Goal: Task Accomplishment & Management: Complete application form

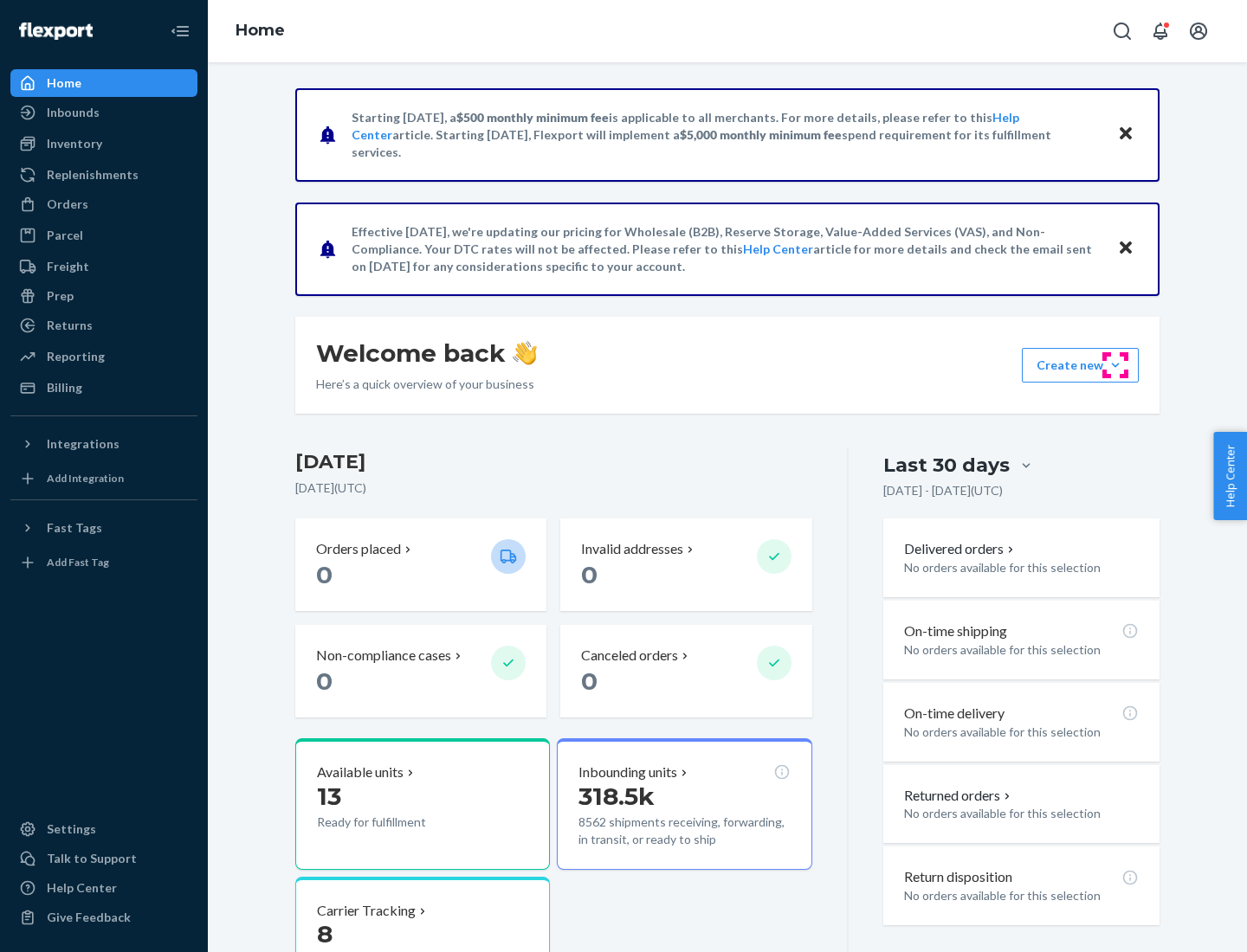
click at [1115, 365] on button "Create new Create new inbound Create new order Create new product" at bounding box center [1080, 365] width 117 height 35
click at [104, 113] on div "Inbounds" at bounding box center [103, 112] width 183 height 24
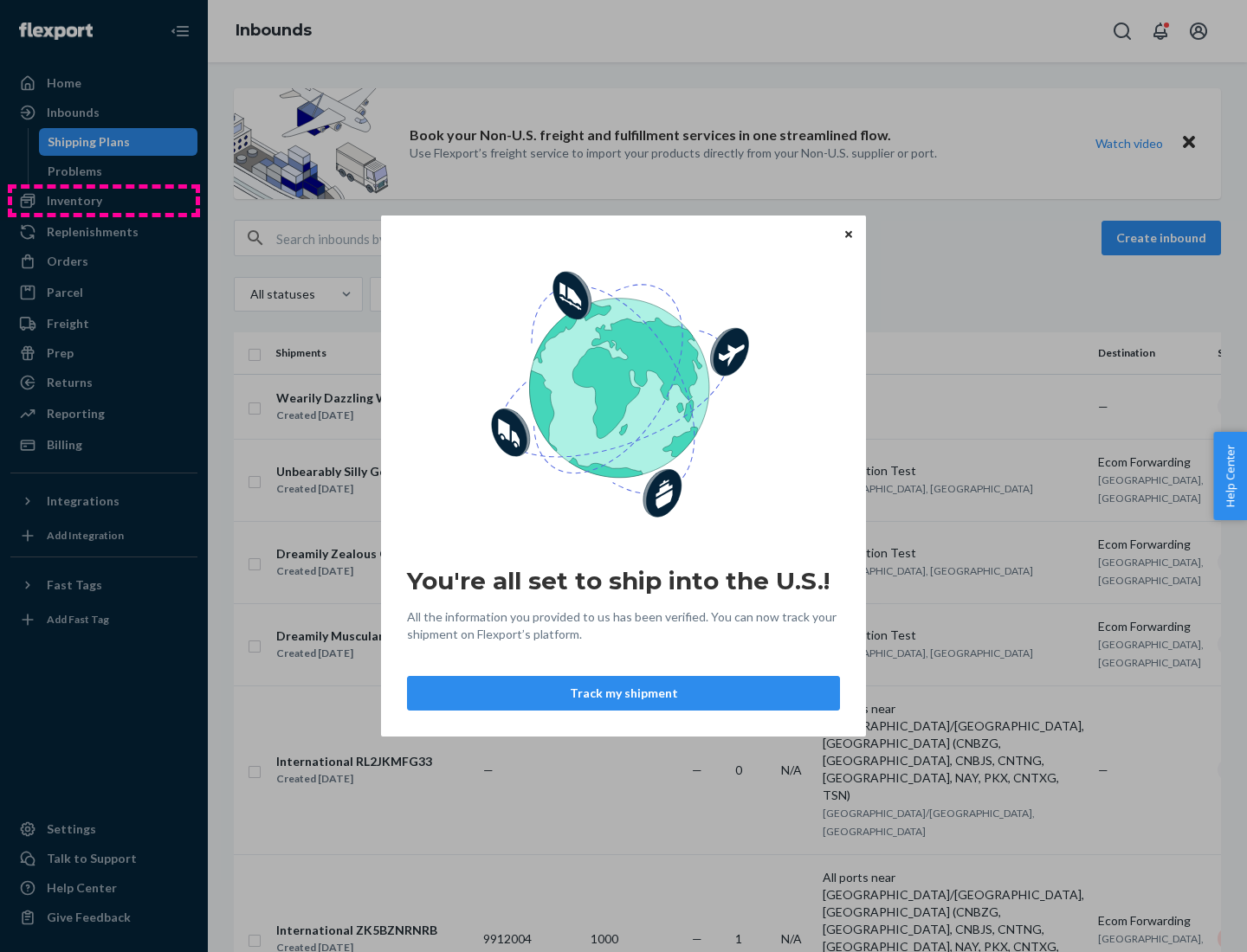
click at [104, 201] on div "You're all set to ship into the U.S.! All the information you provided to us ha…" at bounding box center [624, 476] width 1247 height 952
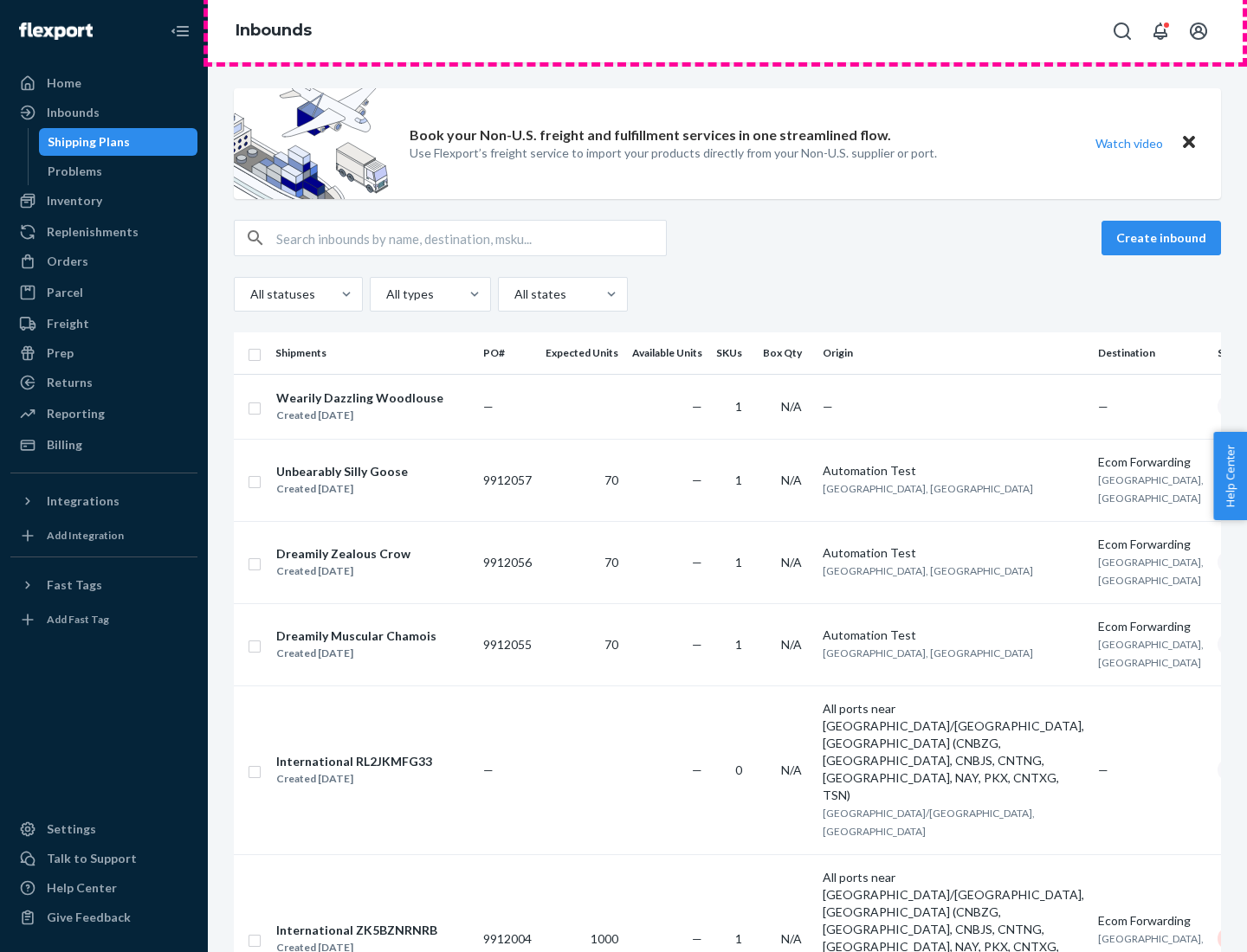
click at [727, 31] on div "Inbounds" at bounding box center [727, 31] width 1039 height 62
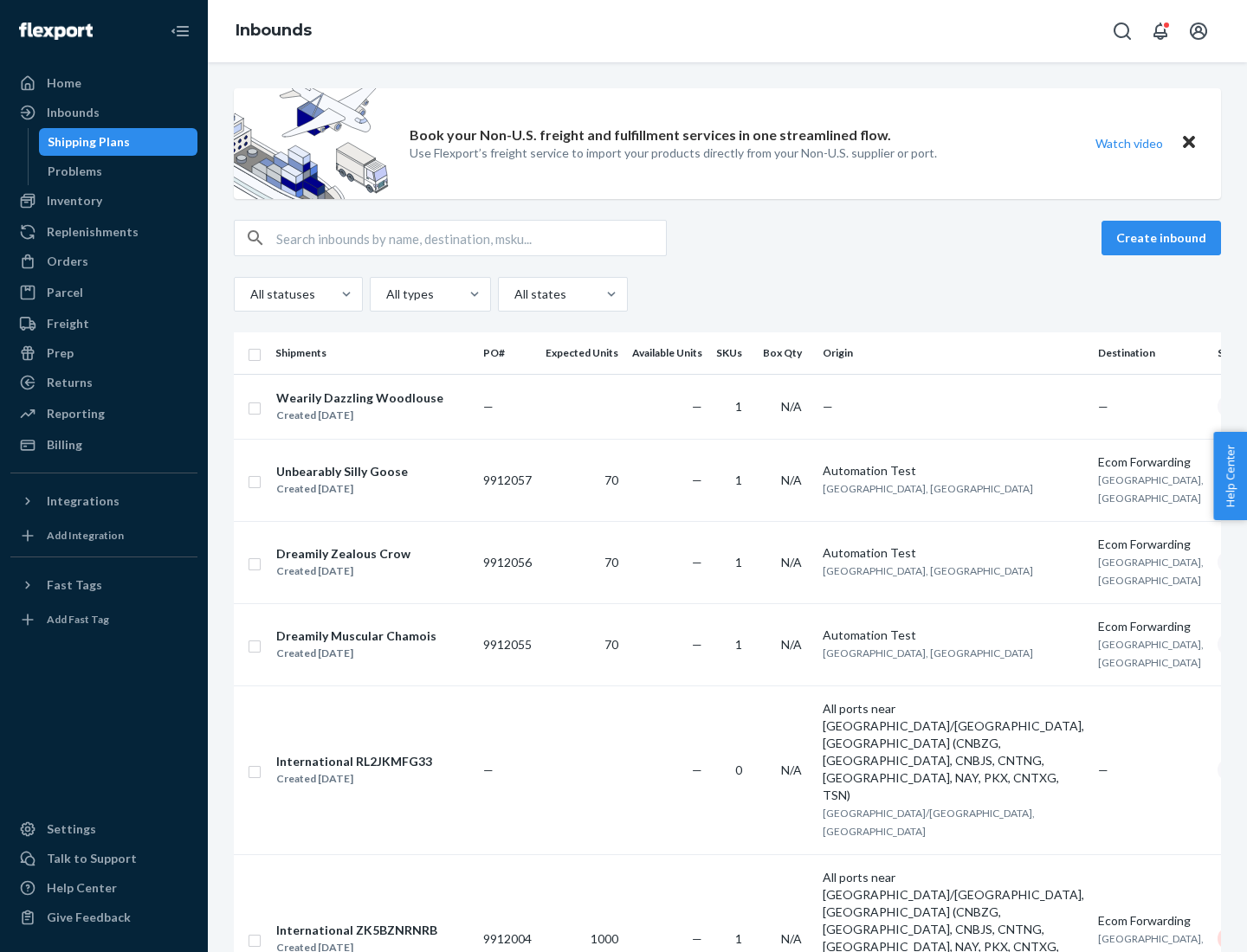
click at [727, 31] on div "Inbounds" at bounding box center [727, 31] width 1039 height 62
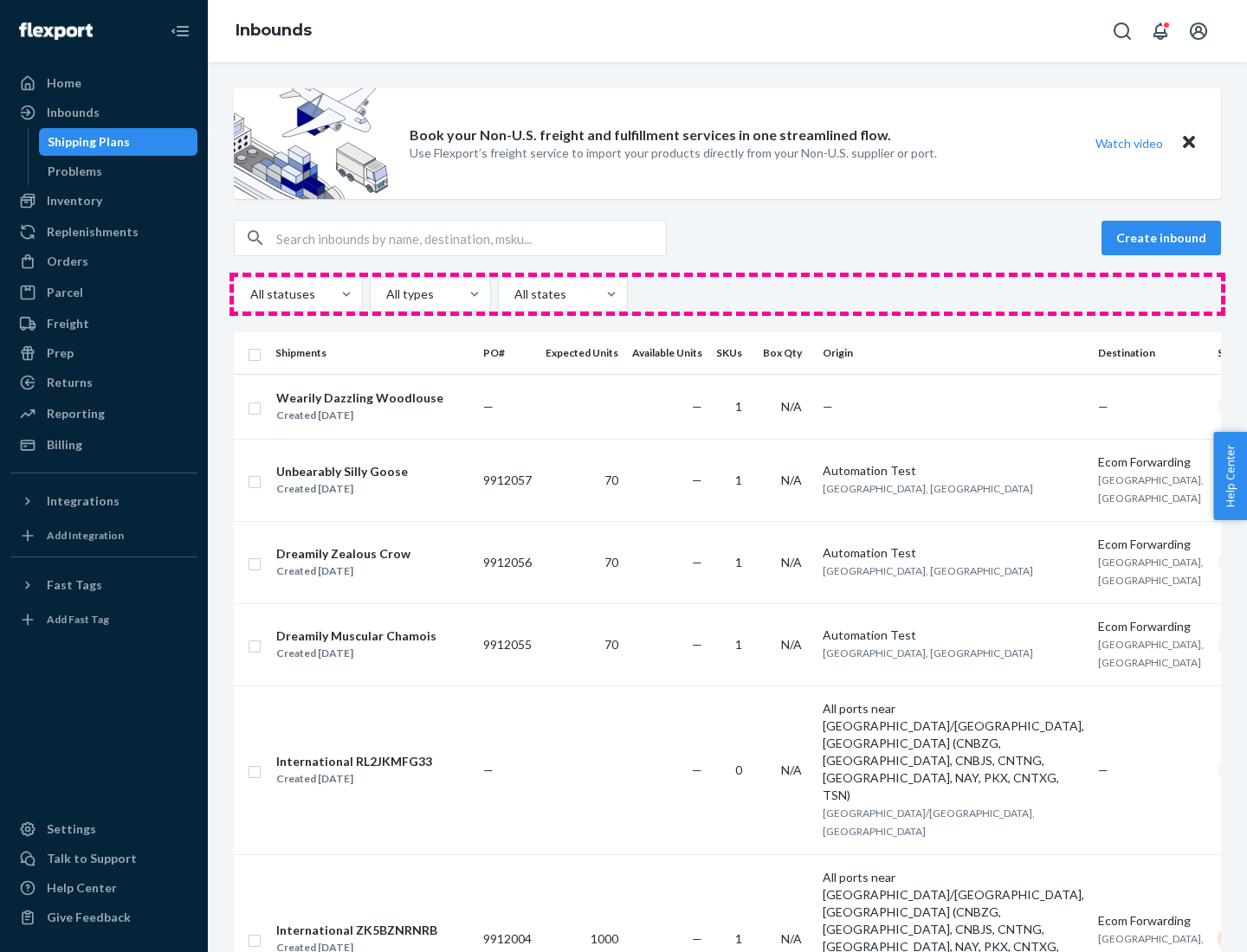
click at [727, 294] on div "All statuses All types All states" at bounding box center [726, 294] width 987 height 35
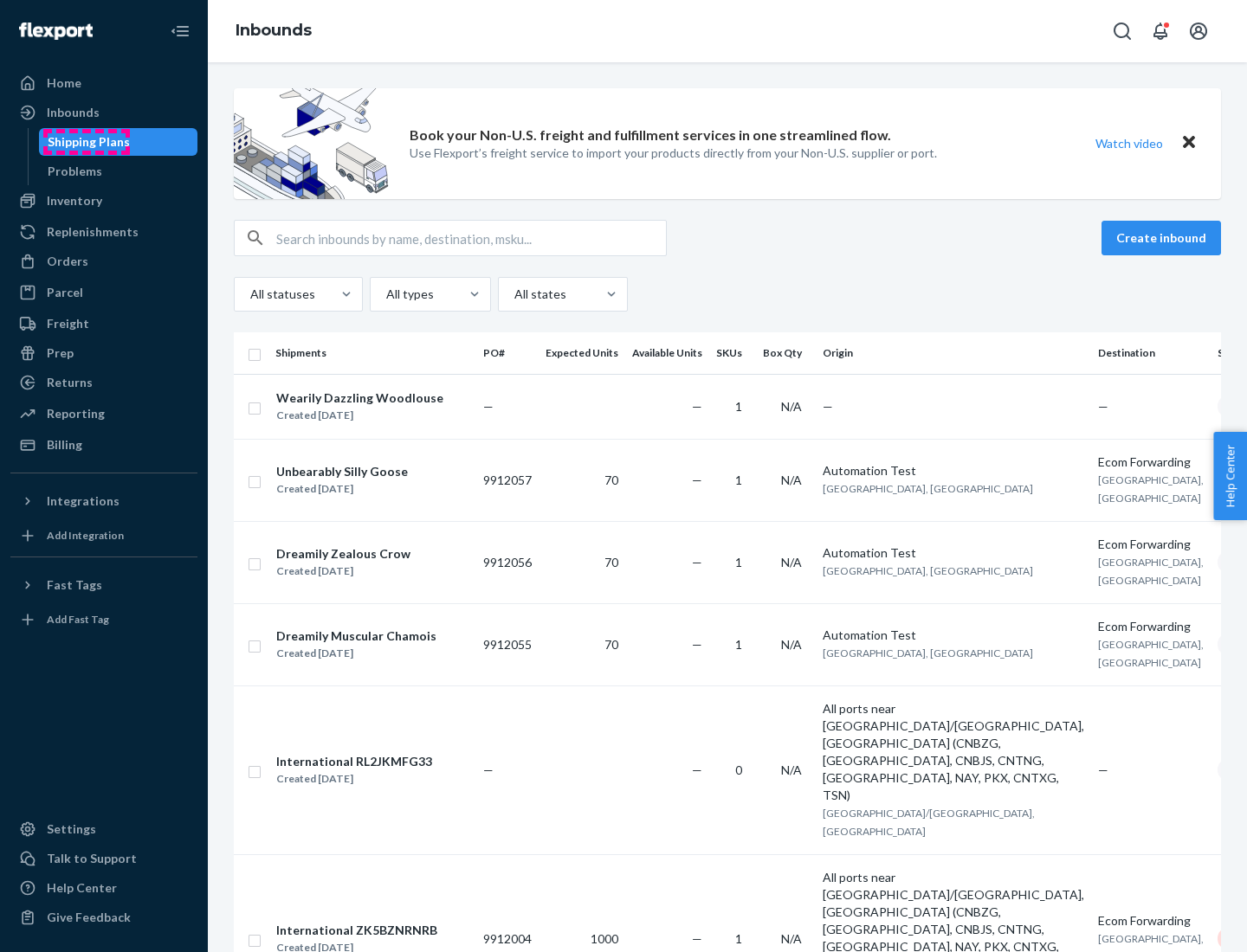
click at [86, 142] on div "Shipping Plans" at bounding box center [88, 142] width 82 height 17
click at [1164, 238] on button "Create inbound" at bounding box center [1161, 238] width 120 height 35
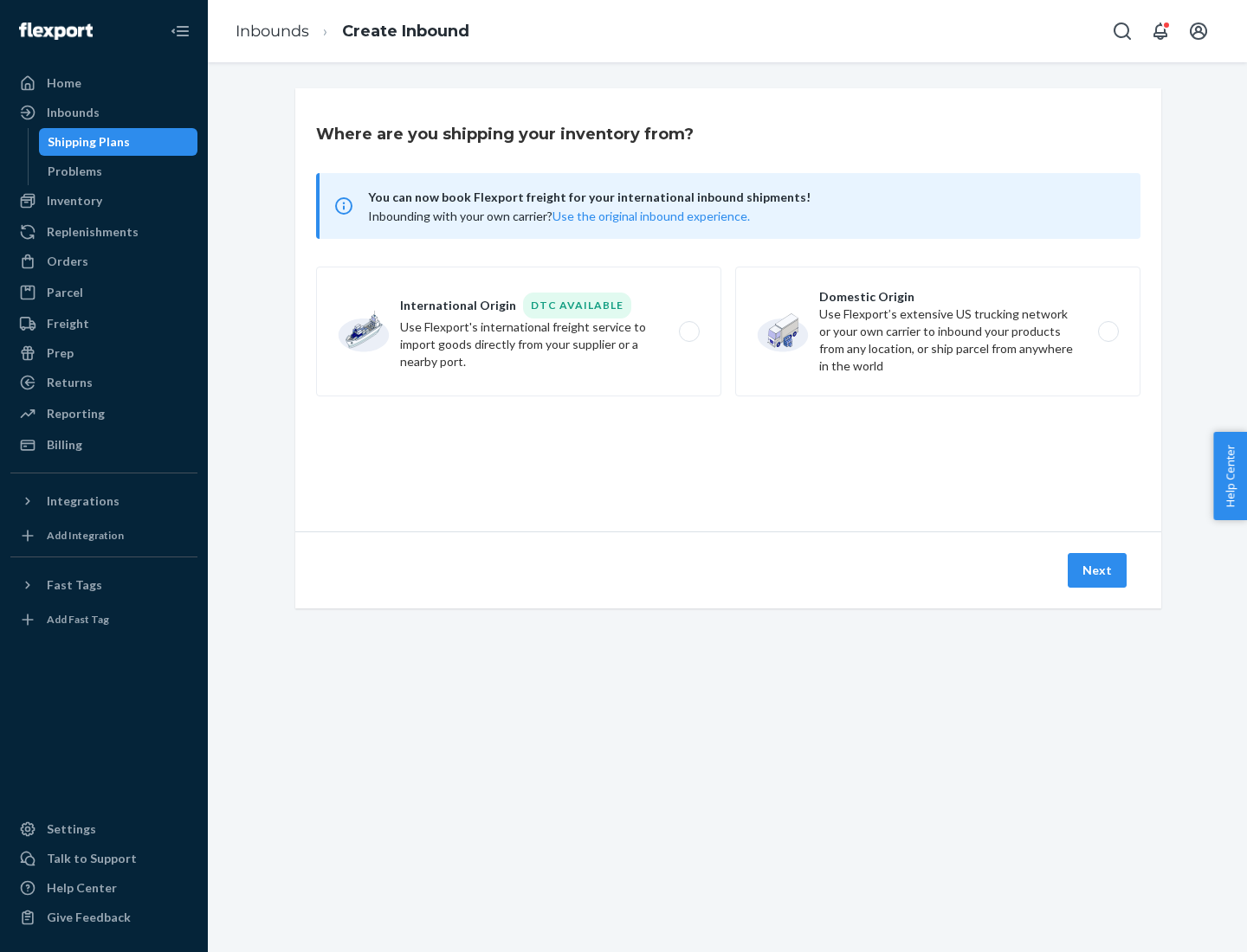
click at [519, 332] on label "International Origin DTC Available Use Flexport's international freight service…" at bounding box center [518, 331] width 405 height 130
click at [688, 332] on input "International Origin DTC Available Use Flexport's international freight service…" at bounding box center [693, 332] width 11 height 11
radio input "true"
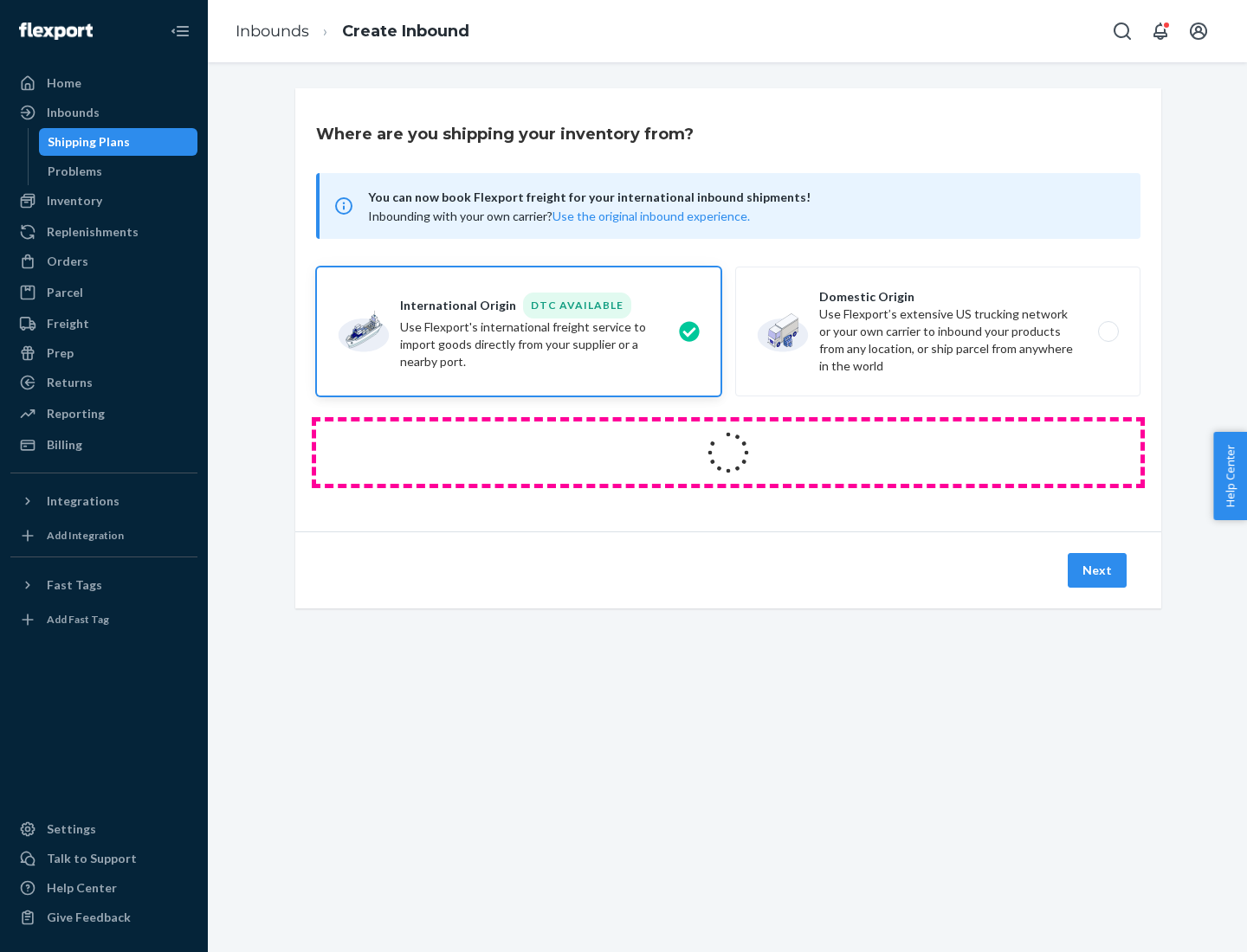
click at [728, 453] on icon at bounding box center [728, 453] width 51 height 51
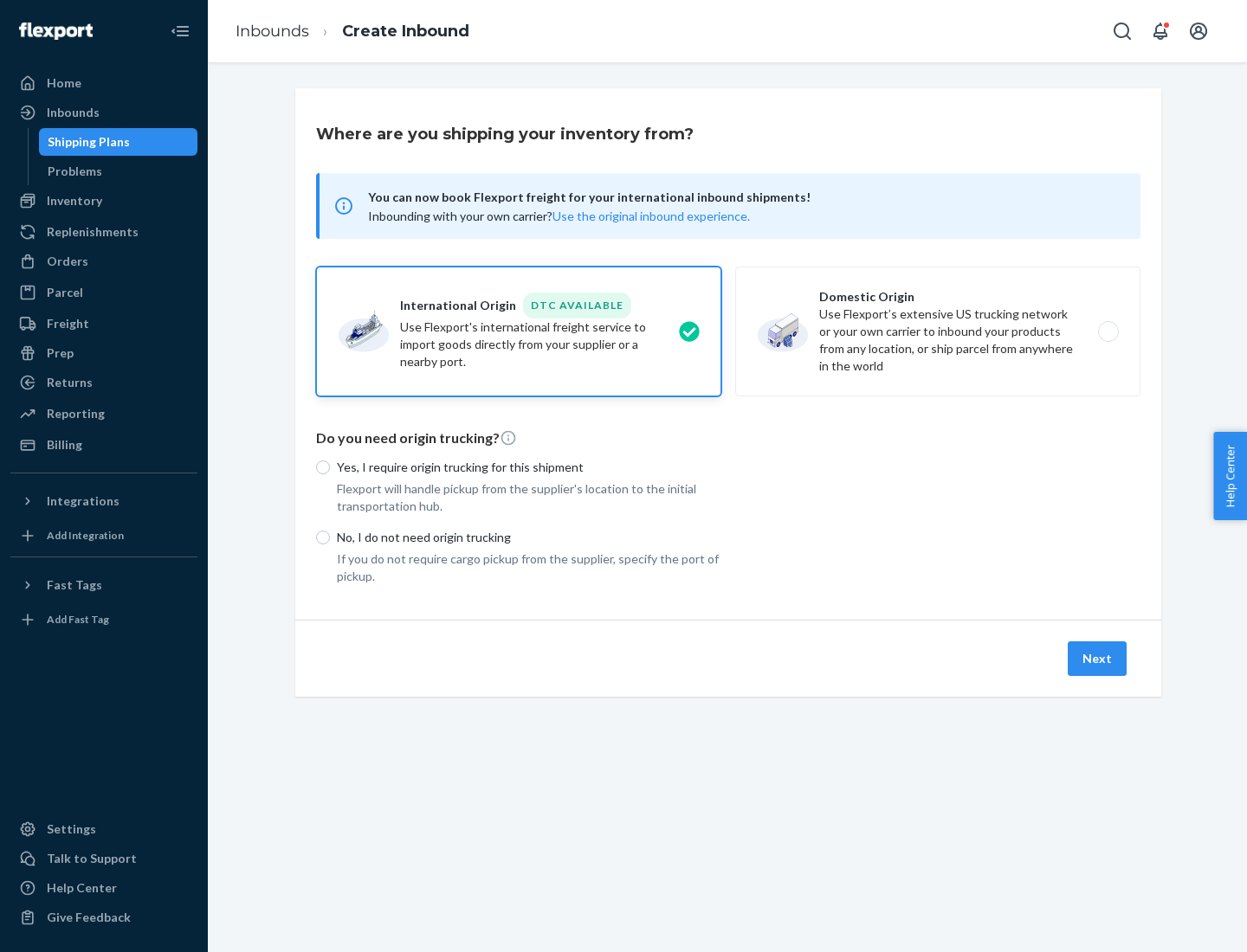
click at [528, 467] on p "Yes, I require origin trucking for this shipment" at bounding box center [528, 467] width 384 height 17
click at [330, 467] on input "Yes, I require origin trucking for this shipment" at bounding box center [323, 467] width 14 height 14
radio input "true"
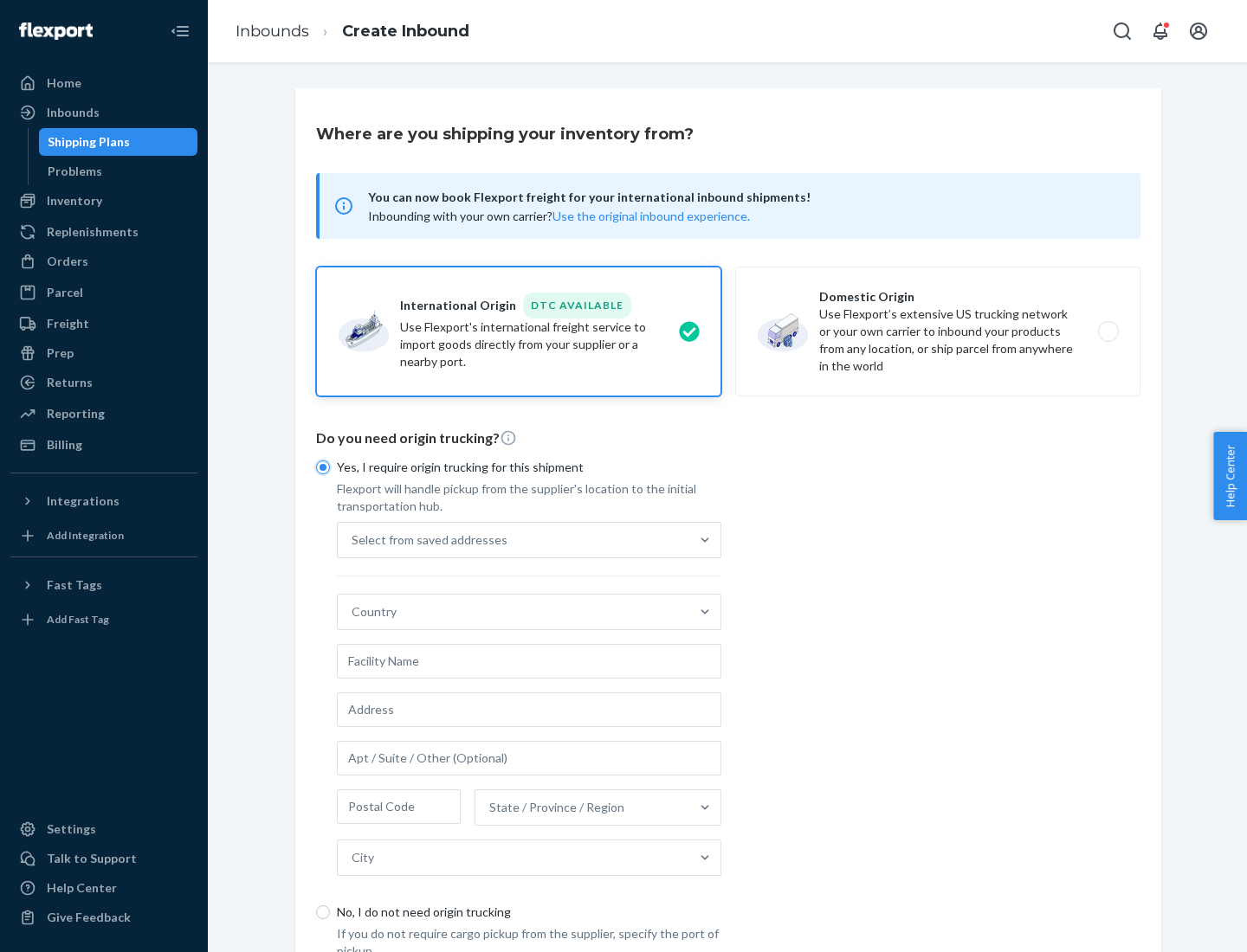
scroll to position [33, 0]
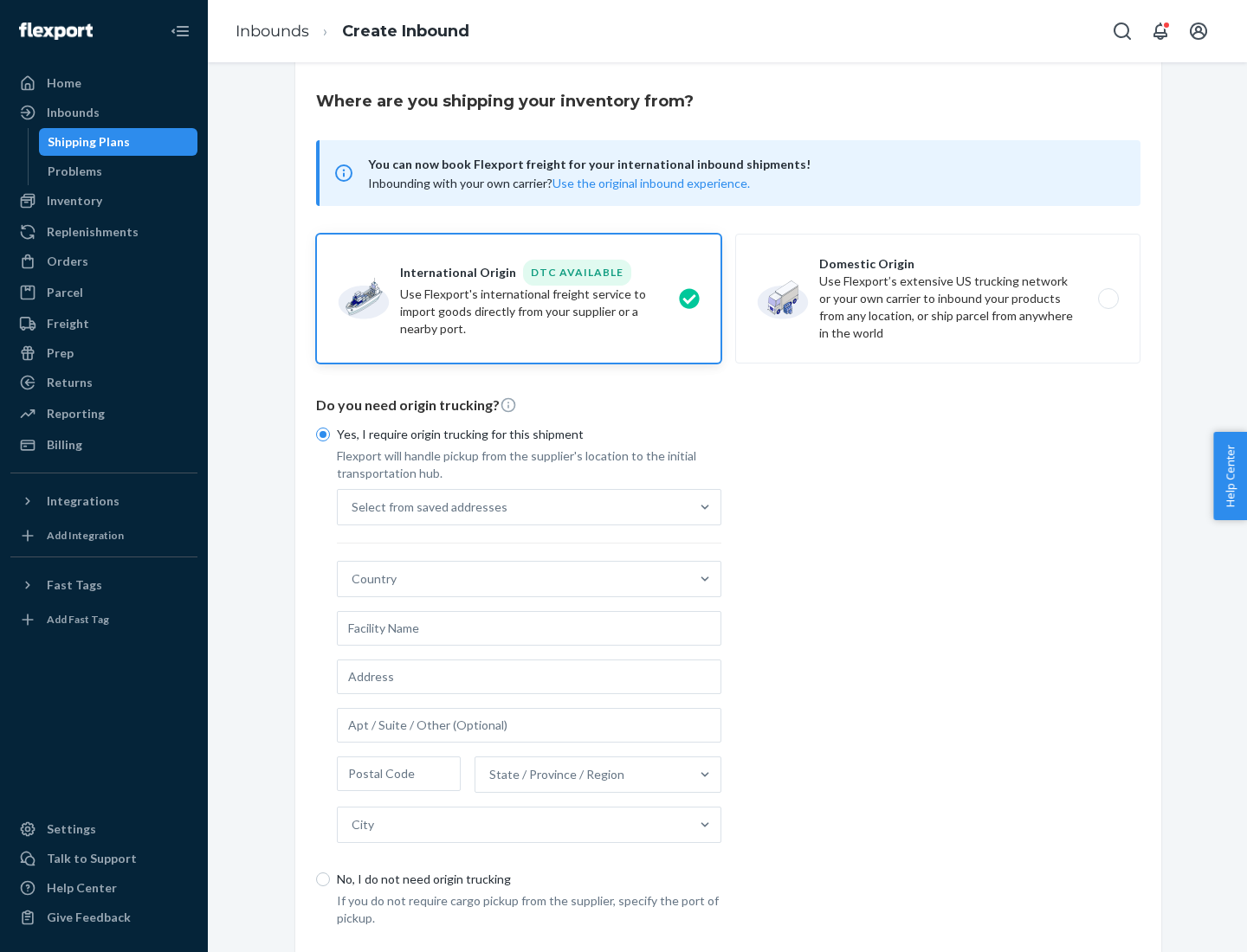
click at [514, 507] on div "Select from saved addresses" at bounding box center [513, 507] width 351 height 35
click at [353, 507] on input "Select from saved addresses" at bounding box center [352, 507] width 2 height 17
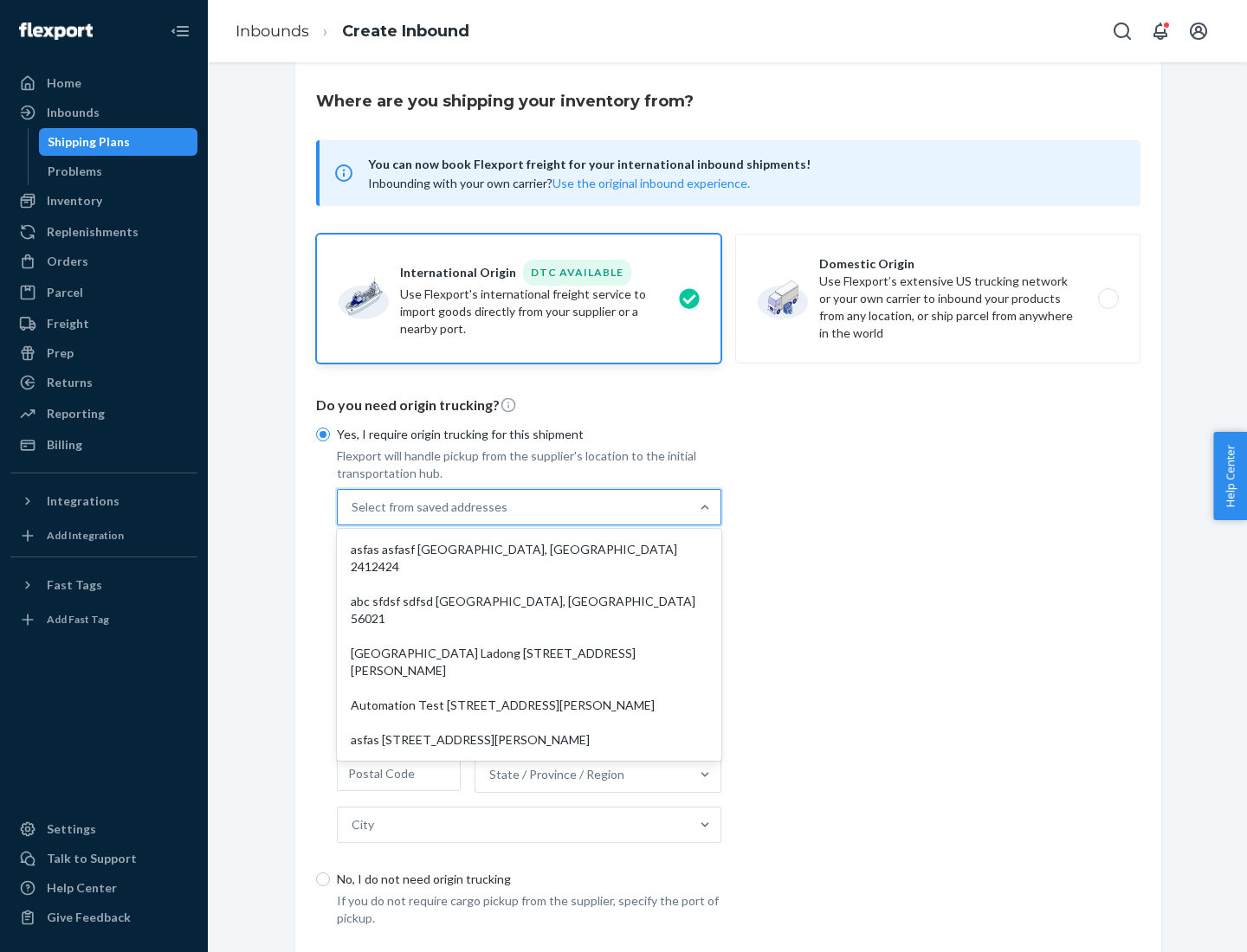
scroll to position [75, 0]
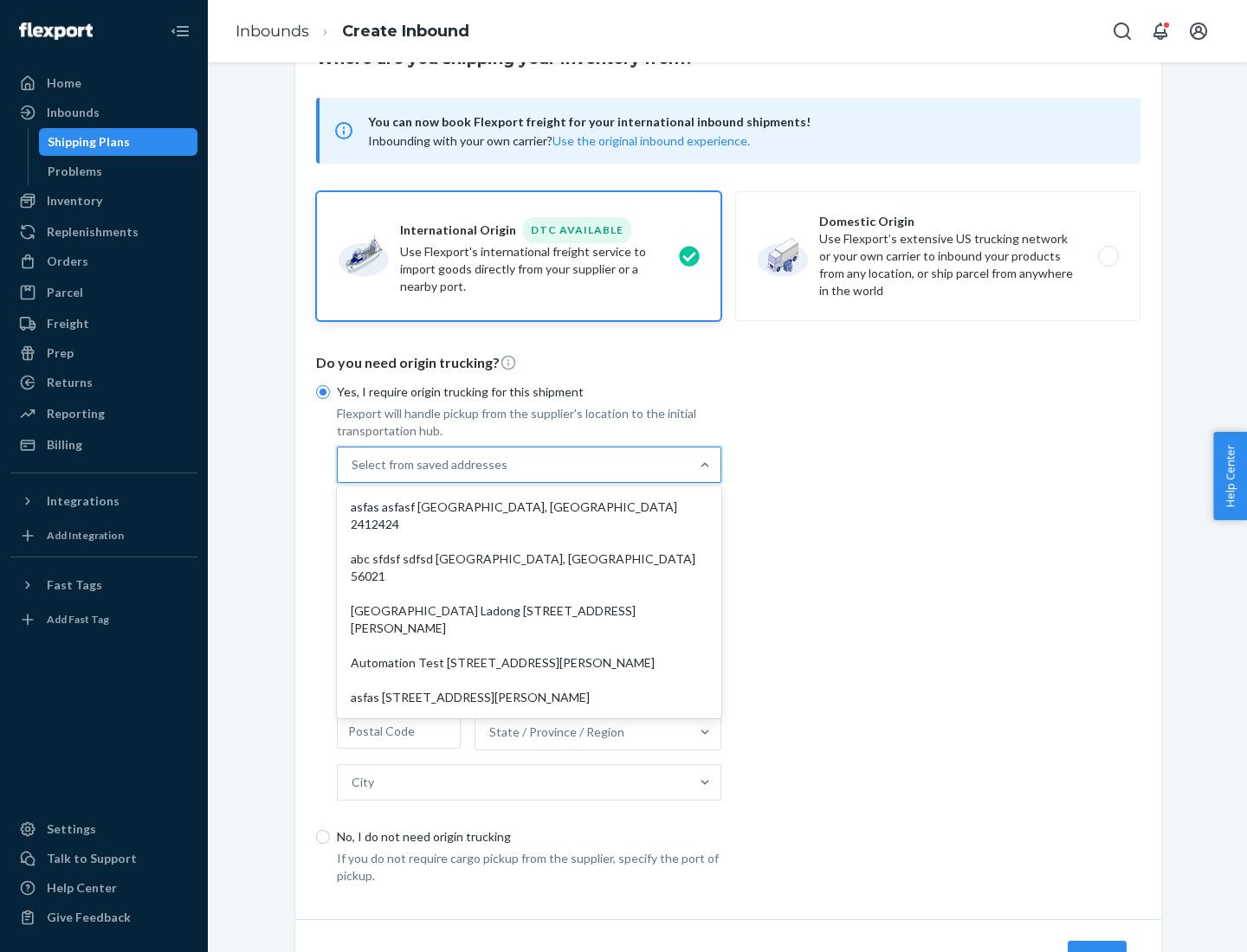
click at [528, 507] on div "asfas asfasf [GEOGRAPHIC_DATA], [GEOGRAPHIC_DATA] 2412424" at bounding box center [528, 516] width 377 height 51
click at [353, 473] on input "option asfas asfasf [GEOGRAPHIC_DATA], [GEOGRAPHIC_DATA] 2412424 focused, 1 of …" at bounding box center [352, 464] width 2 height 17
type input "asfas"
type input "asfasf"
type input "2412424"
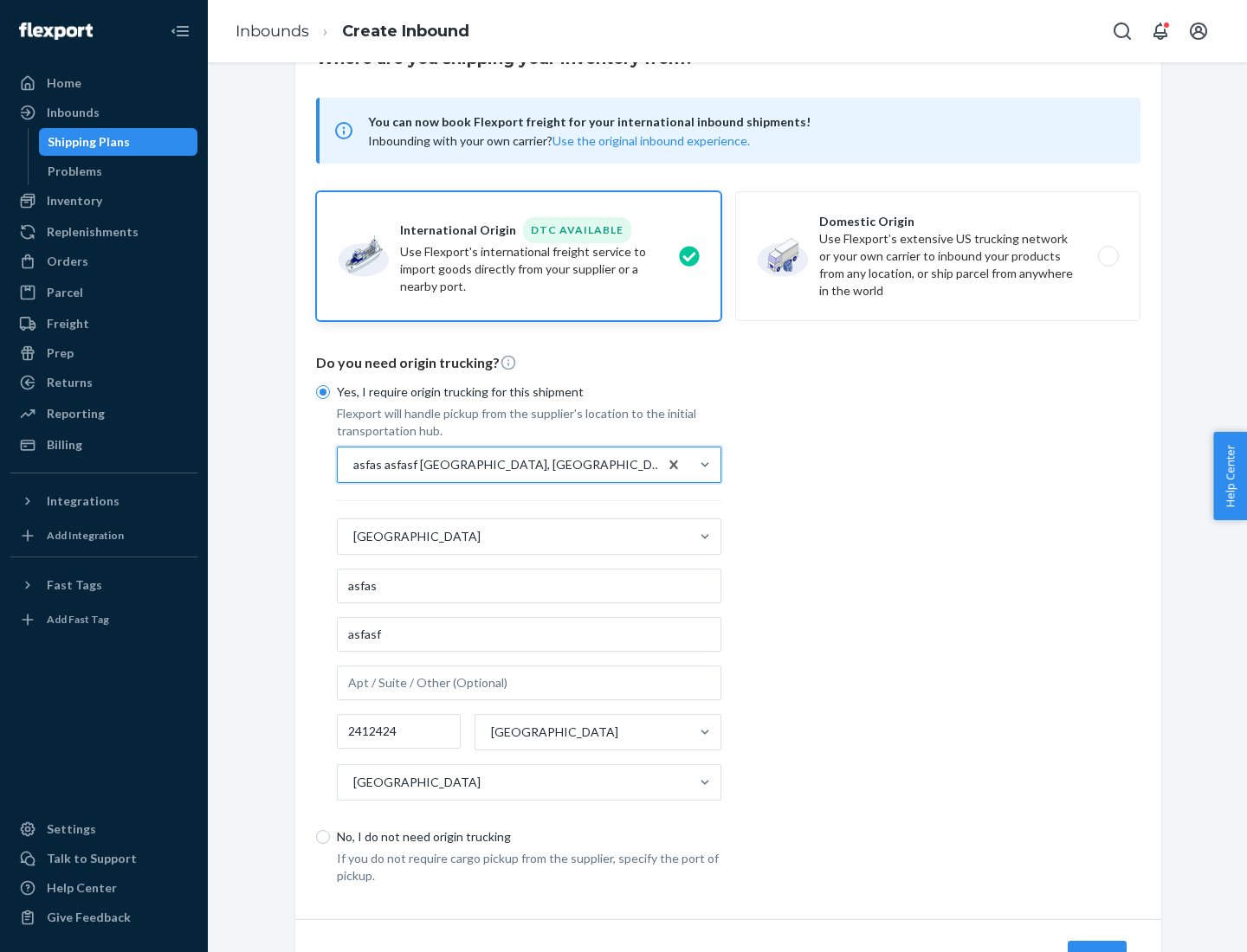
scroll to position [161, 0]
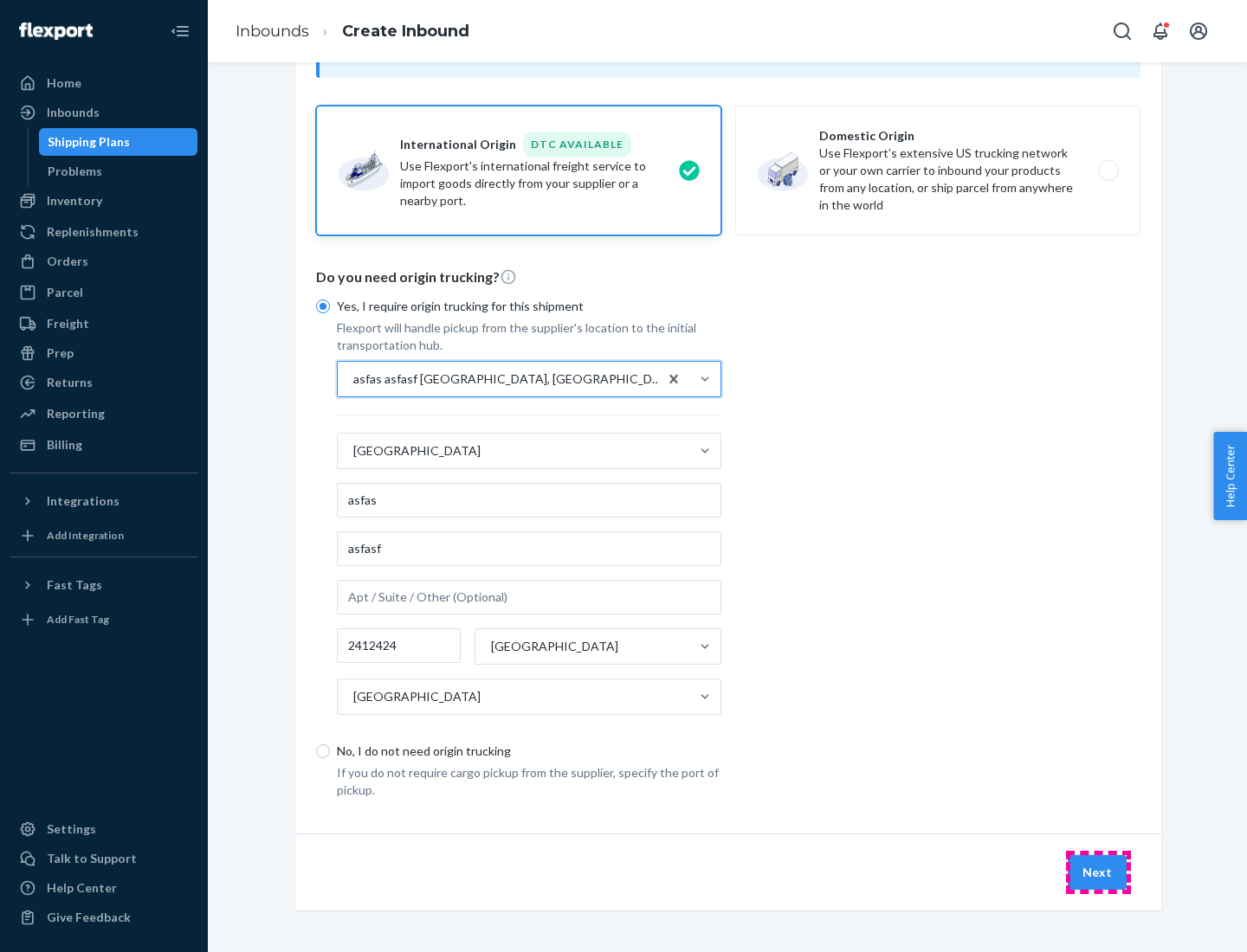
click at [1098, 872] on button "Next" at bounding box center [1097, 872] width 58 height 35
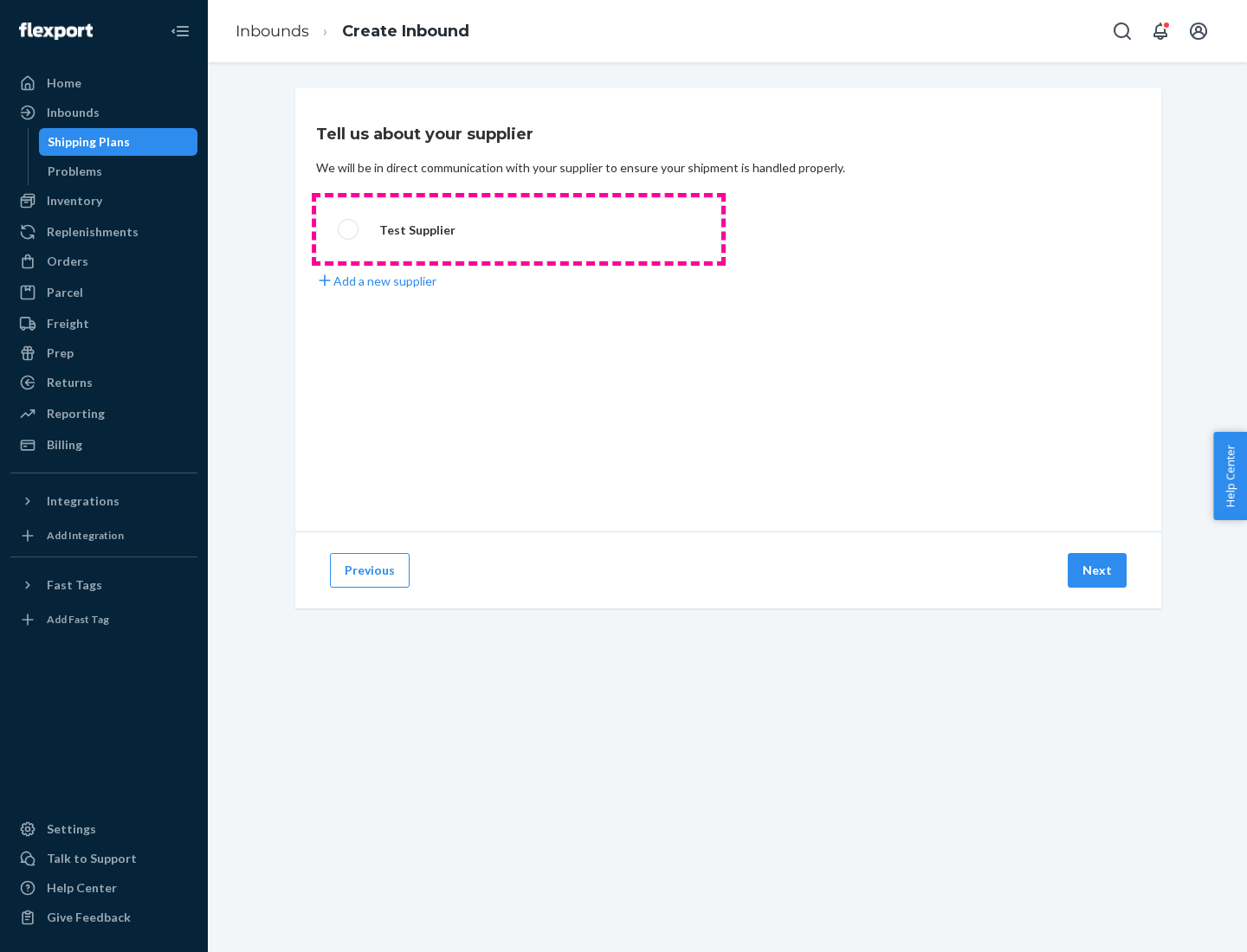
click at [519, 230] on label "Test Supplier" at bounding box center [518, 229] width 405 height 64
click at [349, 230] on input "Test Supplier" at bounding box center [342, 230] width 11 height 11
radio input "true"
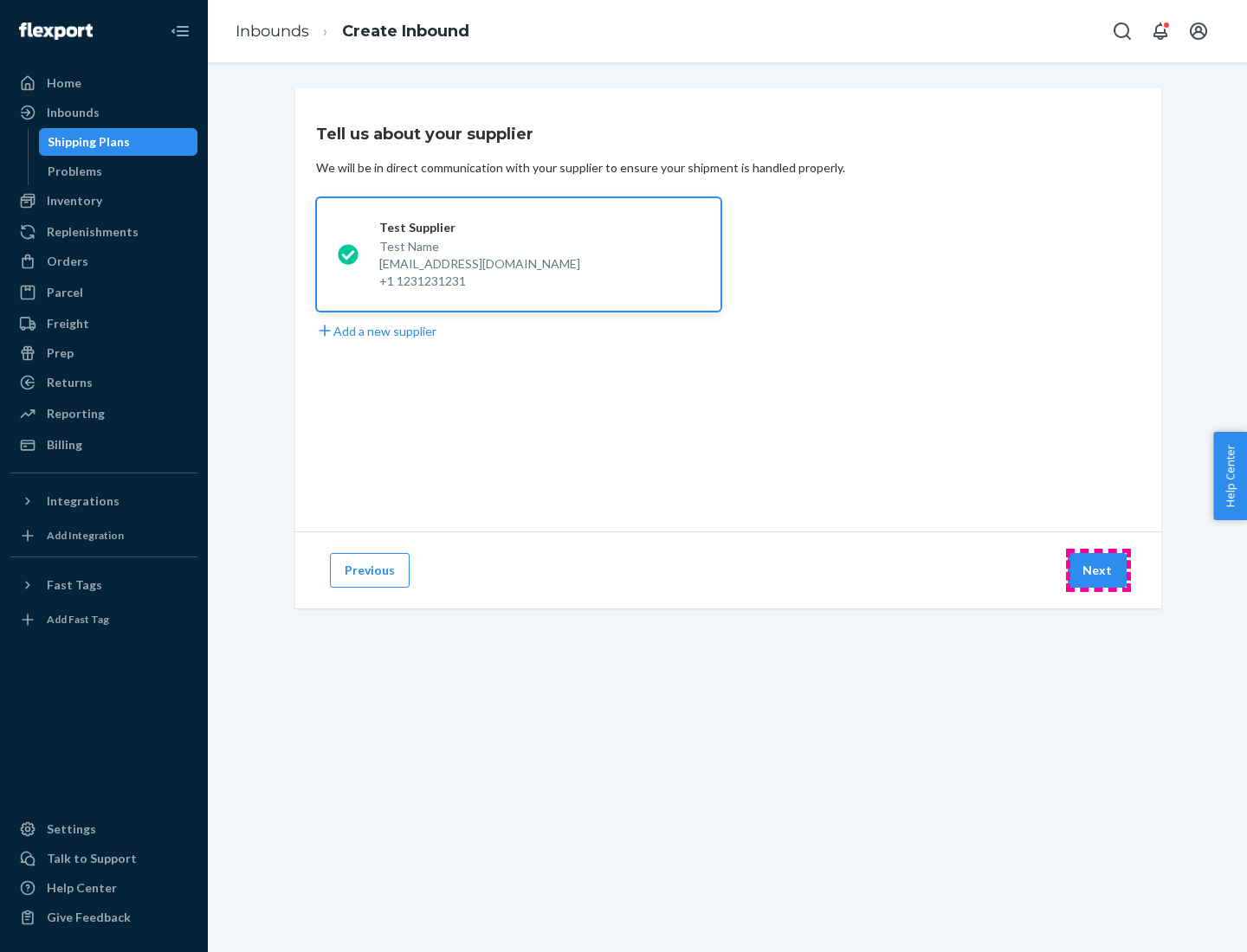
click at [1098, 570] on button "Next" at bounding box center [1097, 570] width 58 height 35
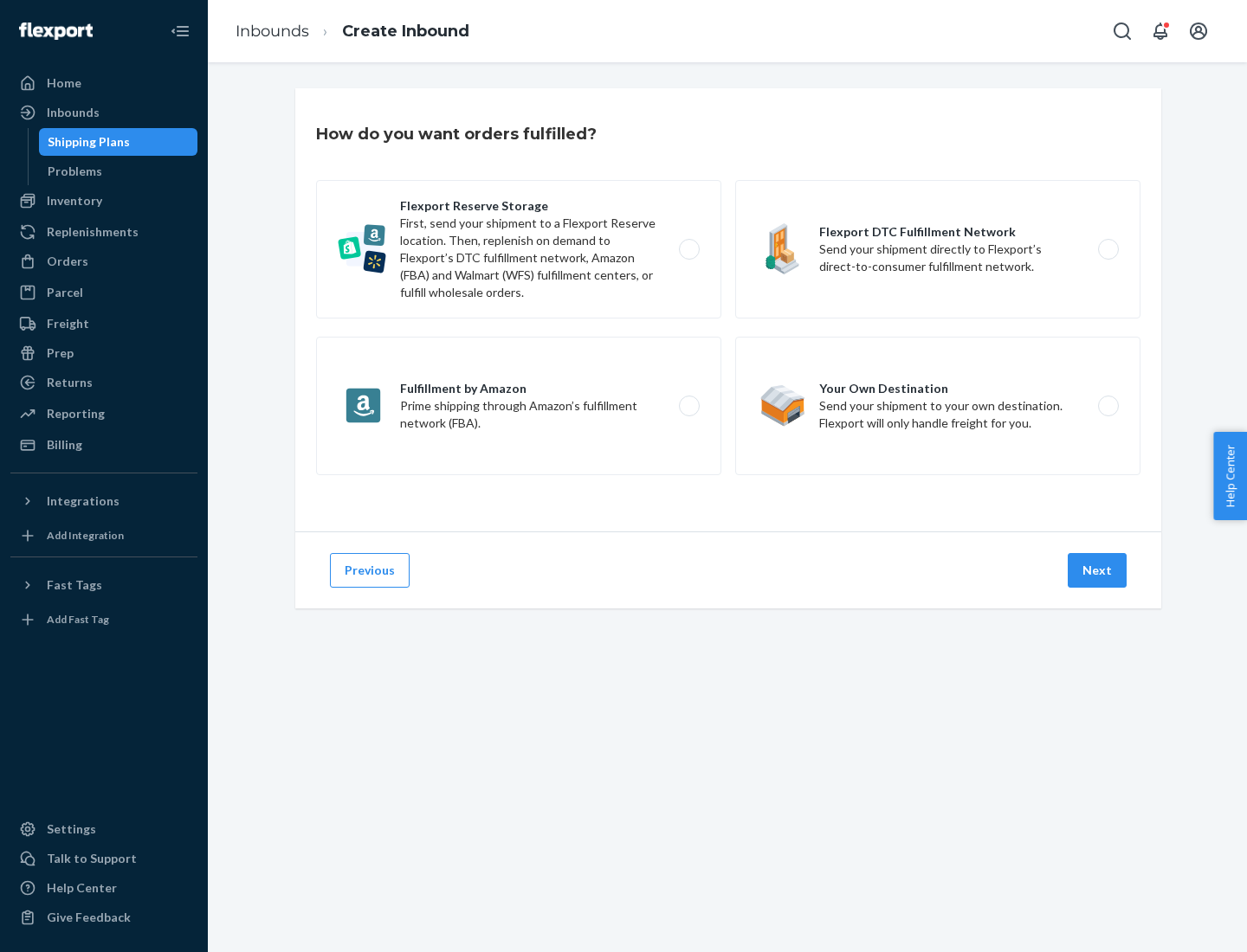
click at [519, 406] on label "Fulfillment by Amazon Prime shipping through Amazon’s fulfillment network (FBA)." at bounding box center [518, 406] width 405 height 139
click at [688, 406] on input "Fulfillment by Amazon Prime shipping through Amazon’s fulfillment network (FBA)." at bounding box center [693, 406] width 11 height 11
radio input "true"
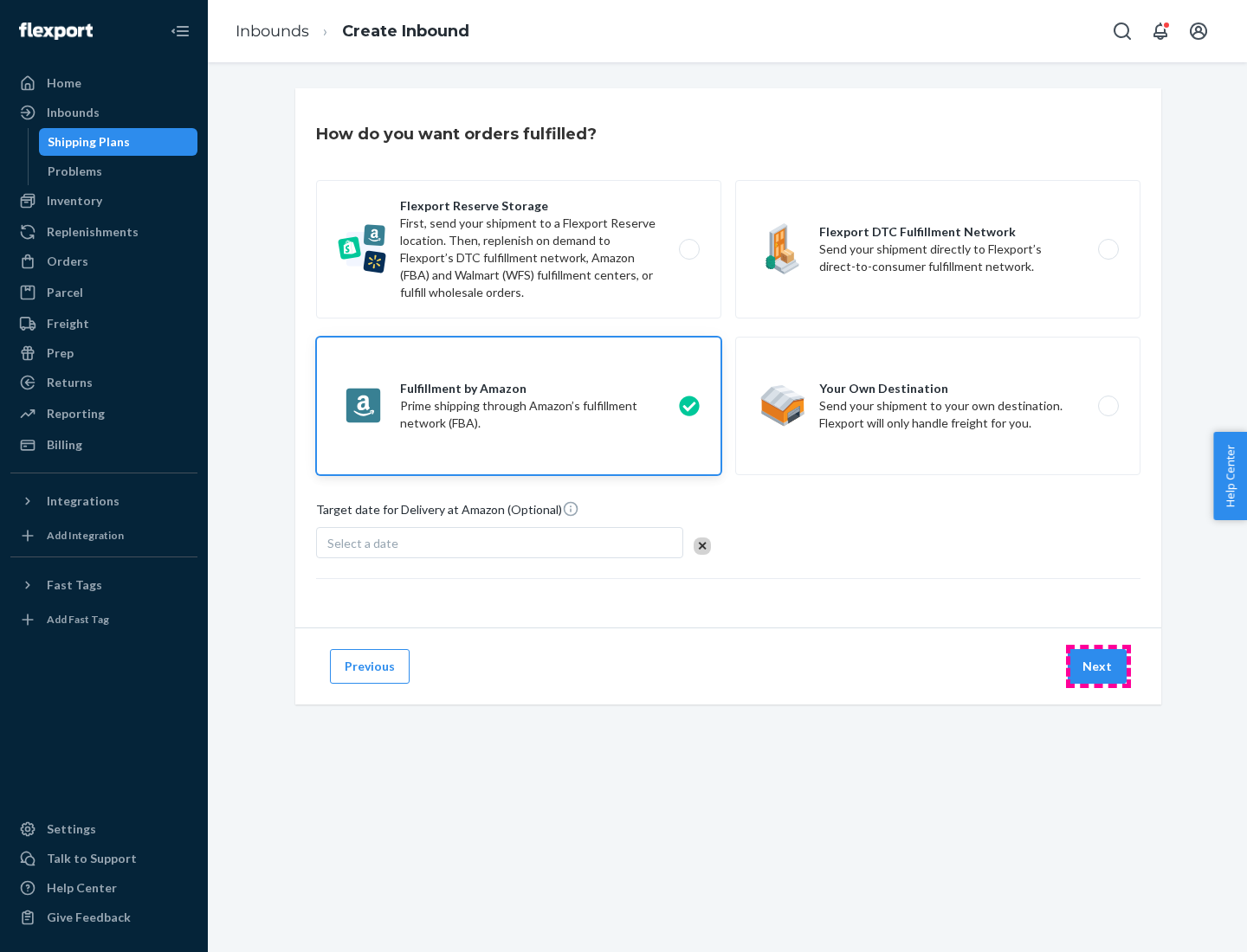
click at [1098, 667] on button "Next" at bounding box center [1097, 666] width 58 height 35
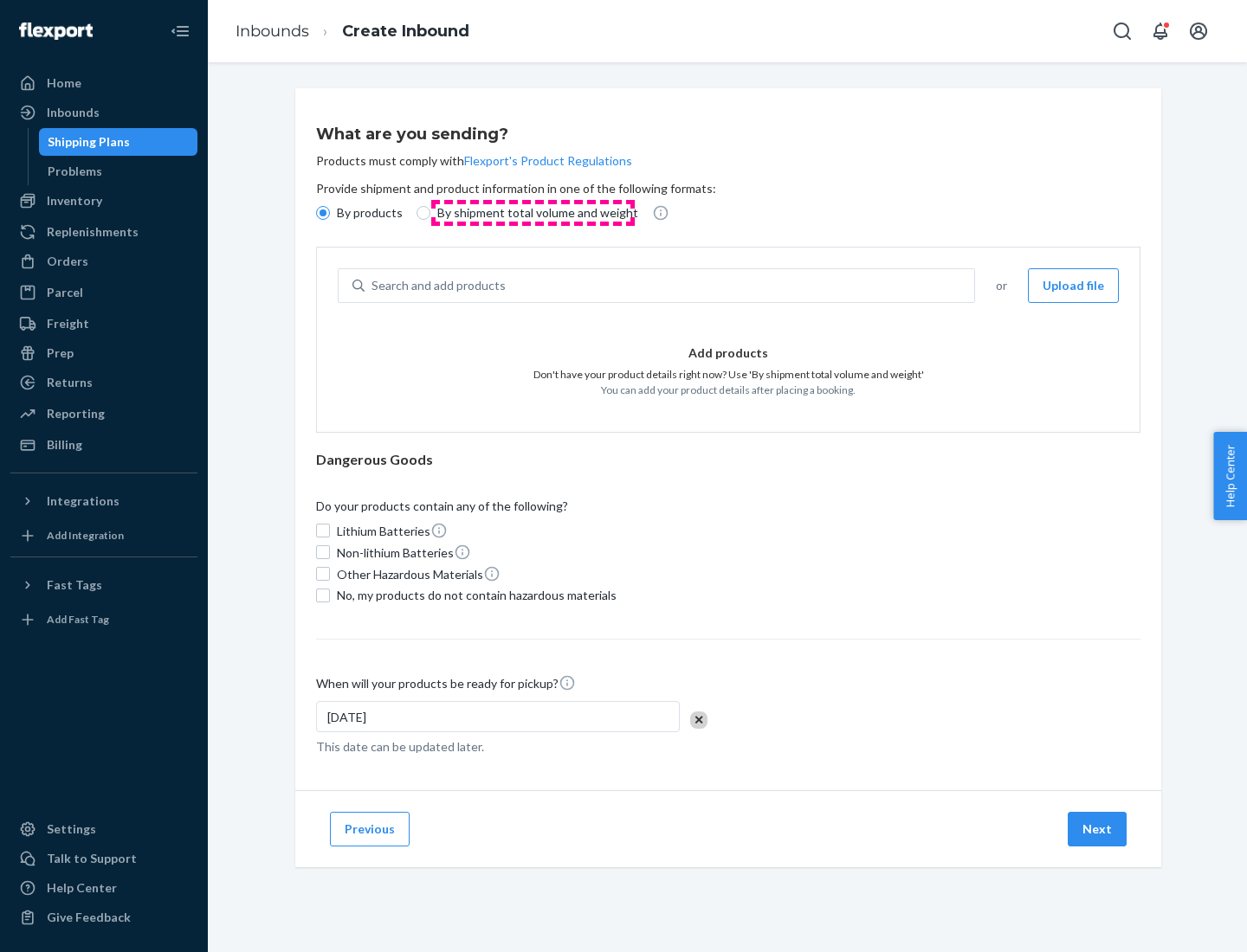
click at [532, 213] on p "By shipment total volume and weight" at bounding box center [537, 212] width 201 height 17
click at [431, 213] on input "By shipment total volume and weight" at bounding box center [424, 213] width 14 height 14
radio input "true"
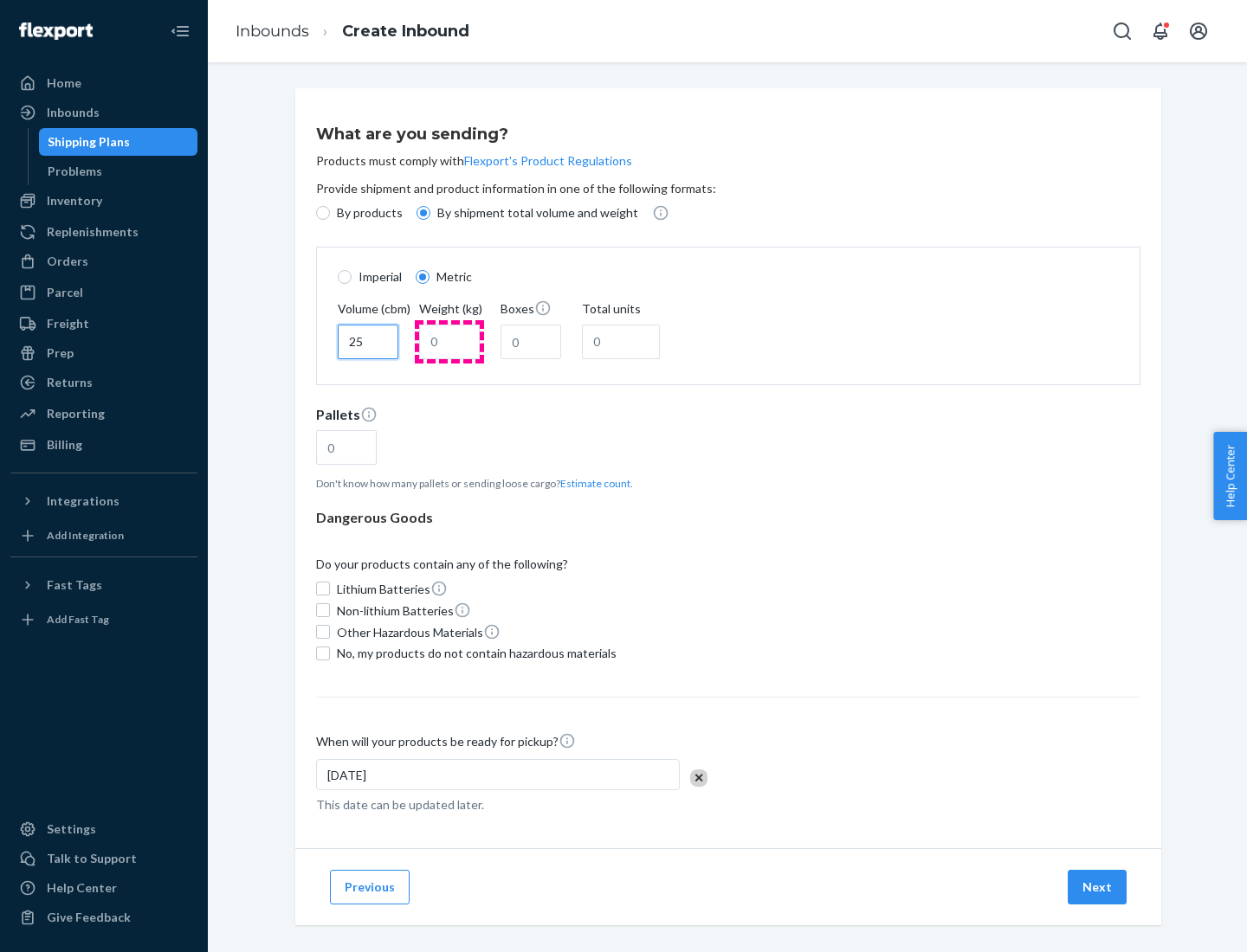
type input "25"
type input "100"
type input "50"
type input "500"
click at [591, 483] on button "Estimate count" at bounding box center [595, 483] width 70 height 15
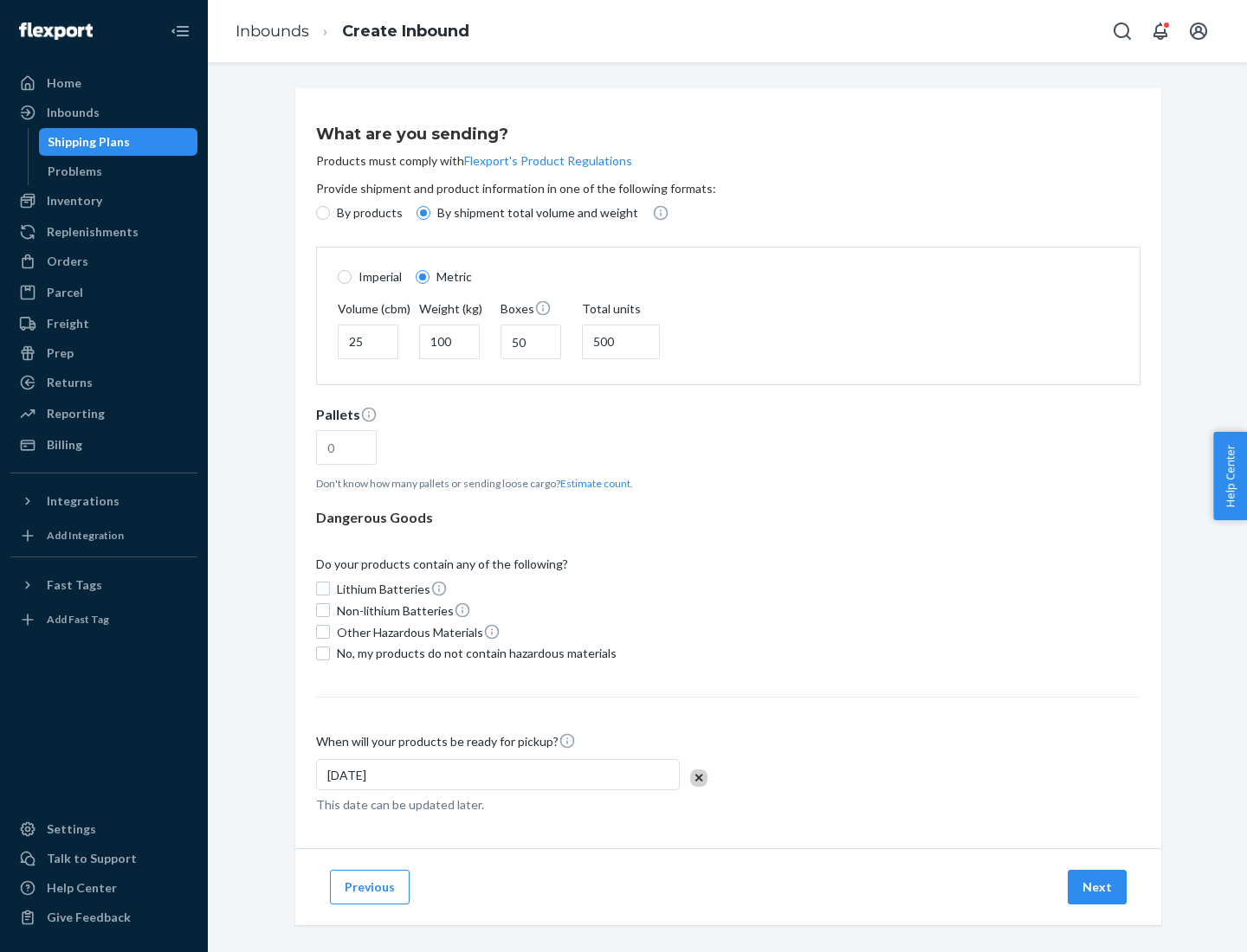
type input "16"
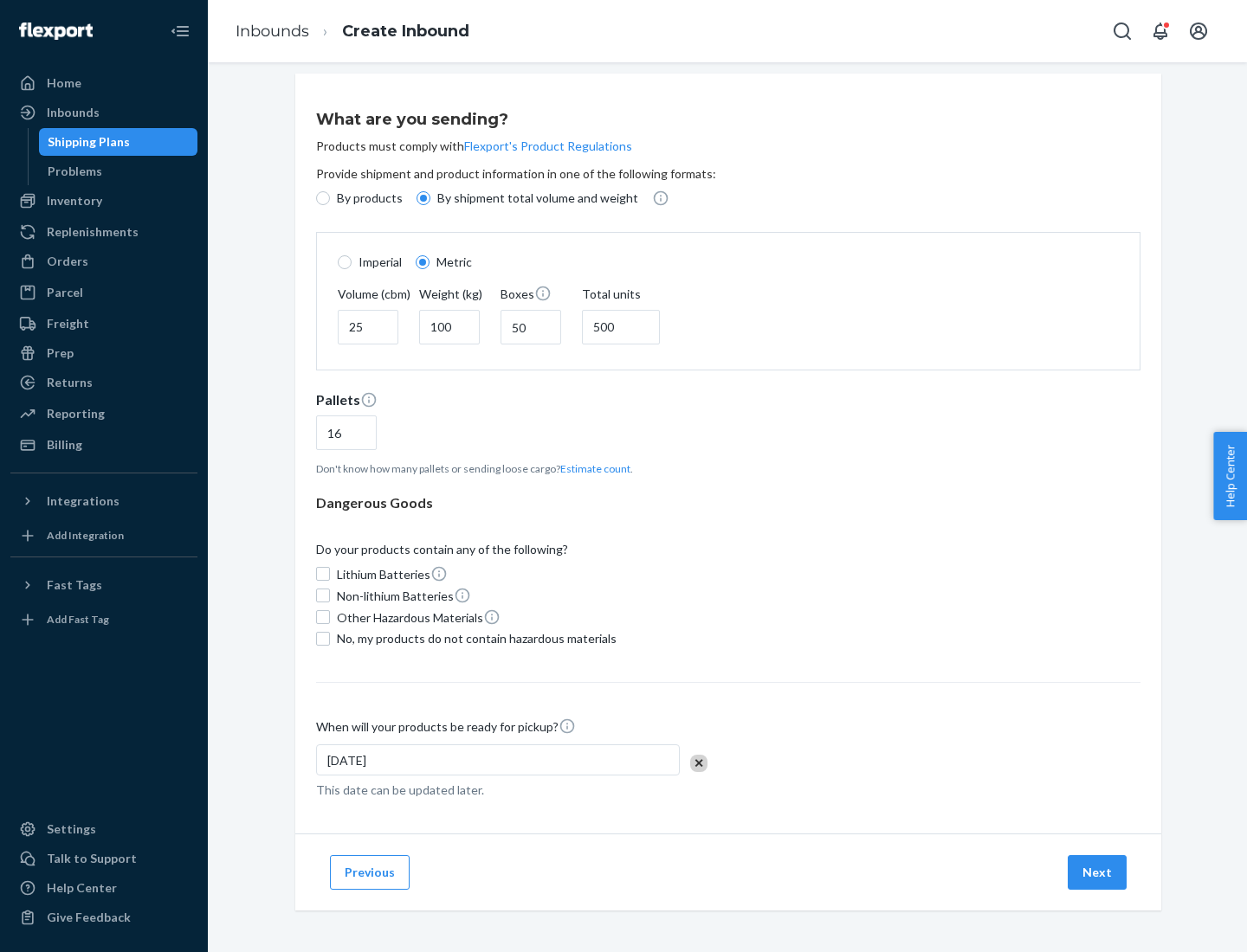
click at [473, 638] on span "No, my products do not contain hazardous materials" at bounding box center [476, 638] width 280 height 17
click at [330, 638] on input "No, my products do not contain hazardous materials" at bounding box center [323, 639] width 14 height 14
checkbox input "true"
click at [1098, 872] on button "Next" at bounding box center [1097, 872] width 58 height 35
